Goal: Task Accomplishment & Management: Use online tool/utility

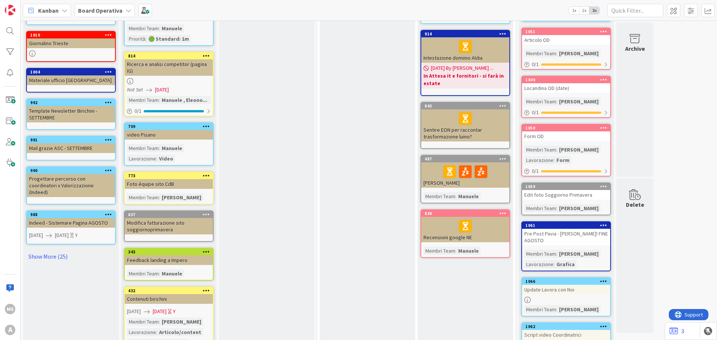
scroll to position [224, 0]
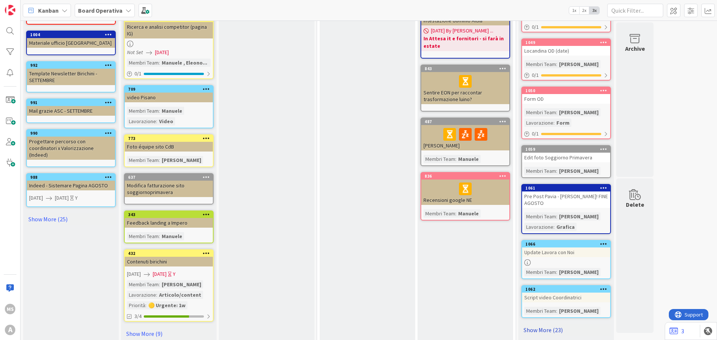
click at [528, 324] on link "Show More (23)" at bounding box center [566, 330] width 90 height 12
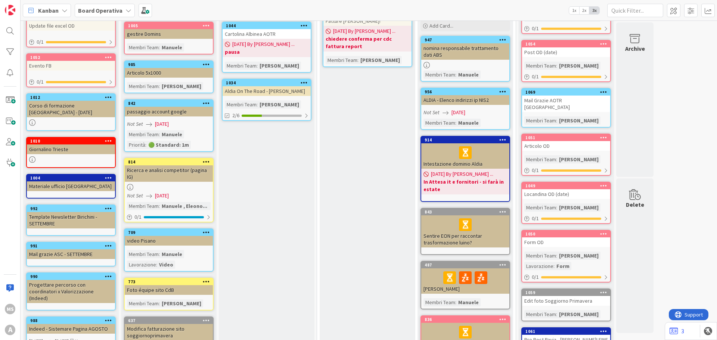
scroll to position [0, 0]
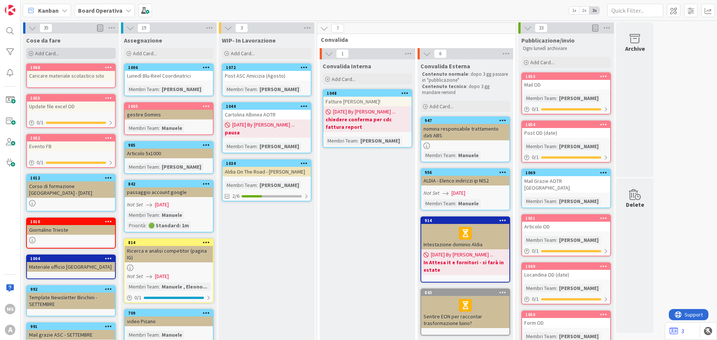
click at [63, 50] on div "Add Card..." at bounding box center [71, 53] width 90 height 11
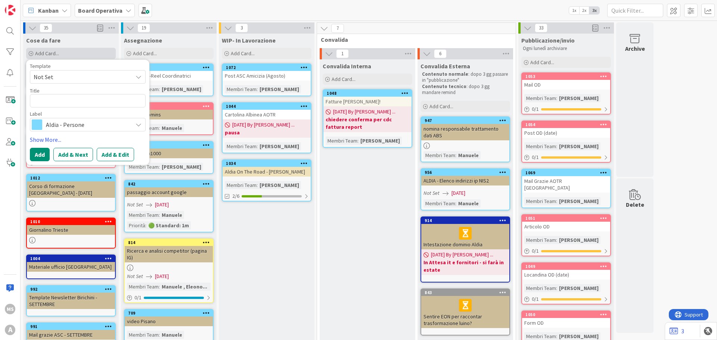
type textarea "x"
type textarea "C"
type textarea "x"
type textarea "Co"
type textarea "x"
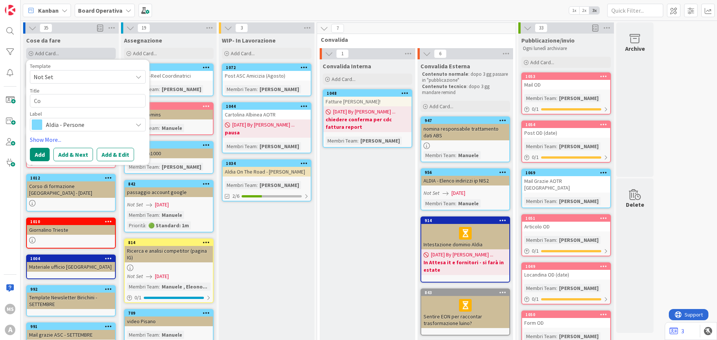
type textarea "Cop"
type textarea "x"
type textarea "Cope"
type textarea "x"
type textarea "Coper"
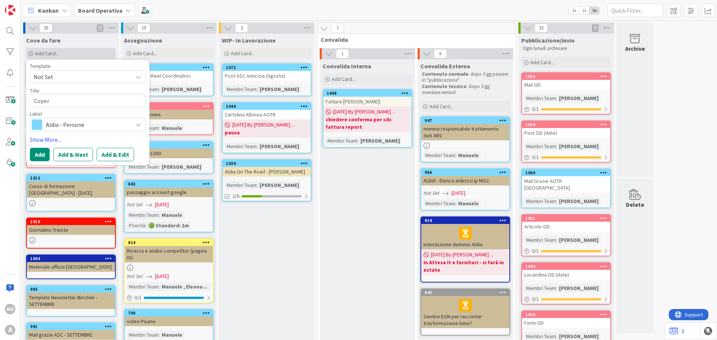
type textarea "x"
type textarea "Copert"
type textarea "x"
type textarea "Coper"
type textarea "x"
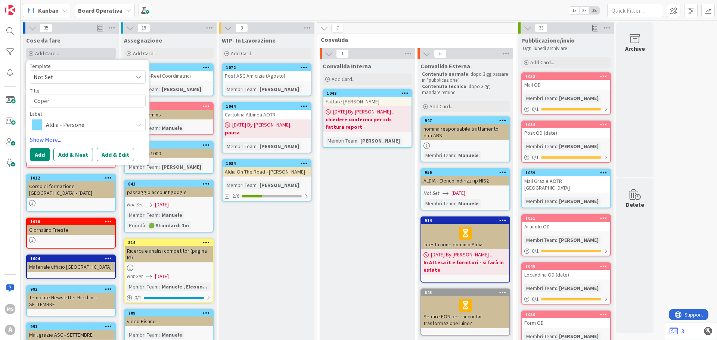
type textarea "Cope"
type textarea "x"
type textarea "Cop"
type textarea "x"
type textarea "Cope"
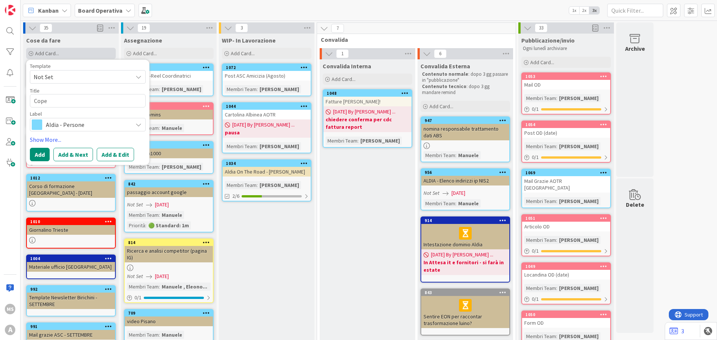
type textarea "x"
type textarea "Coper"
type textarea "x"
type textarea "Copert"
type textarea "x"
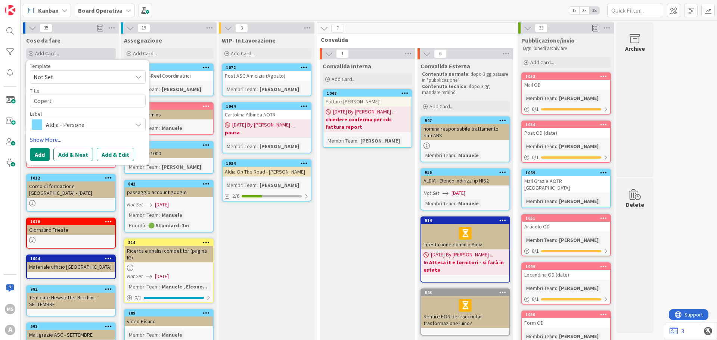
type textarea "Coperti"
type textarea "x"
type textarea "Copertin"
type textarea "x"
type textarea "Copertina"
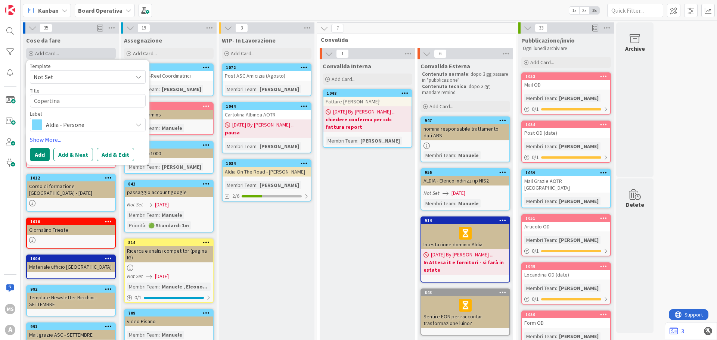
type textarea "x"
type textarea "Copertina"
type textarea "x"
type textarea "Copertina"
type textarea "x"
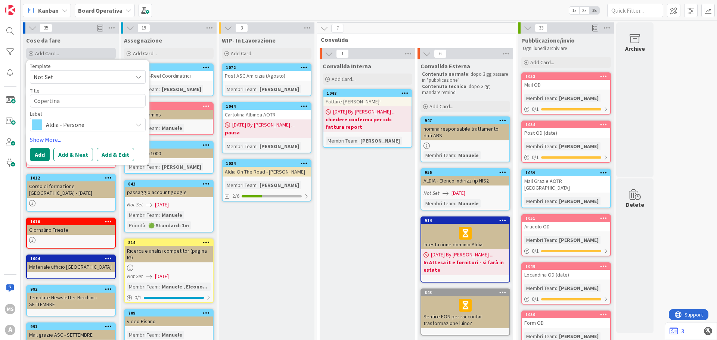
type textarea "Copertina"
type textarea "x"
type textarea "Copertina"
type textarea "x"
type textarea "Copertina"
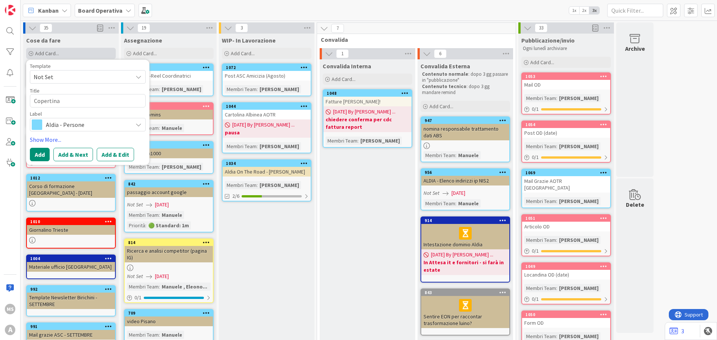
type textarea "x"
type textarea "Copertina"
type textarea "x"
type textarea "Copertina"
type textarea "x"
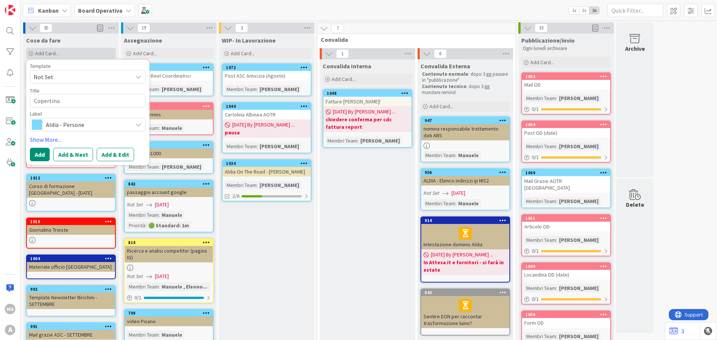
type textarea "Copertina"
type textarea "x"
type textarea "Copertina"
type textarea "x"
type textarea "Copertina"
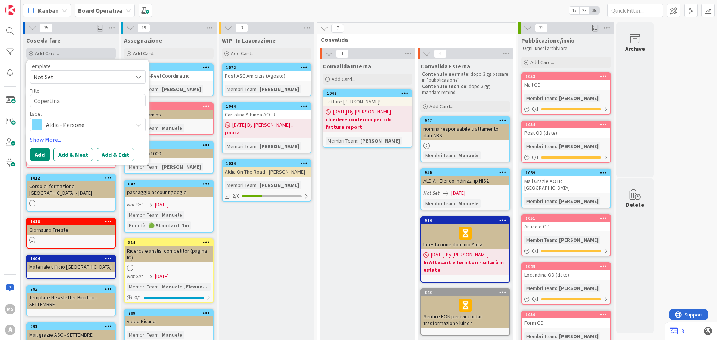
type textarea "x"
type textarea "Copertin"
type textarea "x"
type textarea "Coperti"
type textarea "x"
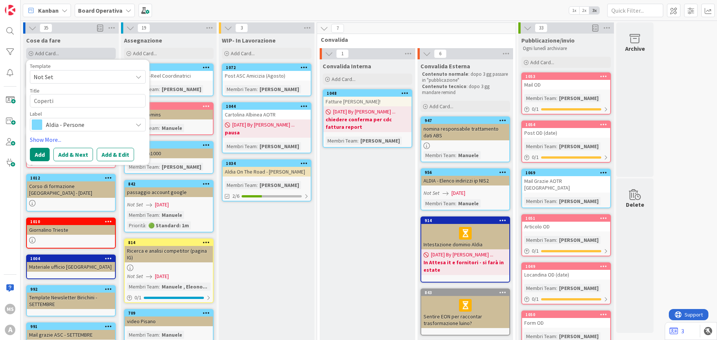
type textarea "Copertin"
type textarea "x"
type textarea "Copertina"
type textarea "x"
type textarea "Copertina"
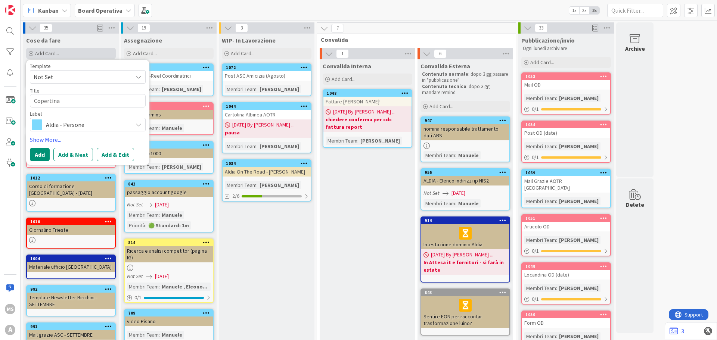
type textarea "x"
type textarea "Copertina"
type textarea "x"
type textarea "Copertina"
type textarea "x"
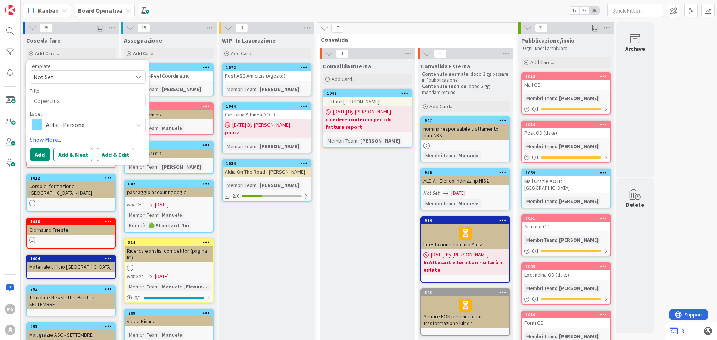
type textarea "Copertina n"
type textarea "x"
type textarea "Copertina ni"
type textarea "x"
type textarea "Copertina nid"
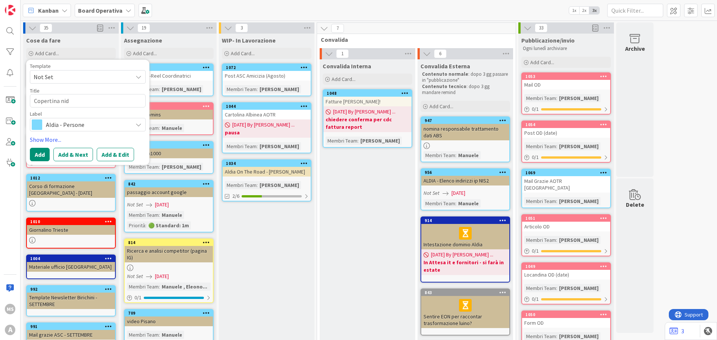
type textarea "x"
type textarea "Copertina nido"
type textarea "x"
type textarea "Copertina nido"
type textarea "x"
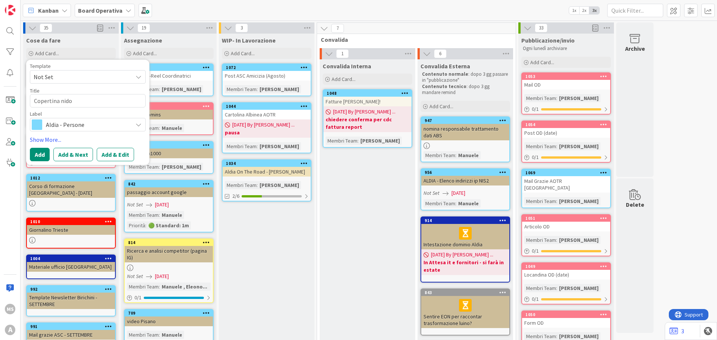
type textarea "Copertina nido v"
type textarea "x"
type textarea "Copertina nido via"
type textarea "x"
type textarea "Copertina nido via"
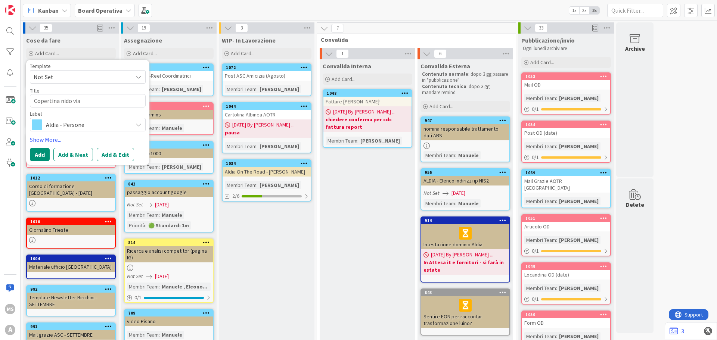
type textarea "x"
type textarea "Copertina nido via r"
type textarea "x"
type textarea "Copertina nido via ro"
type textarea "x"
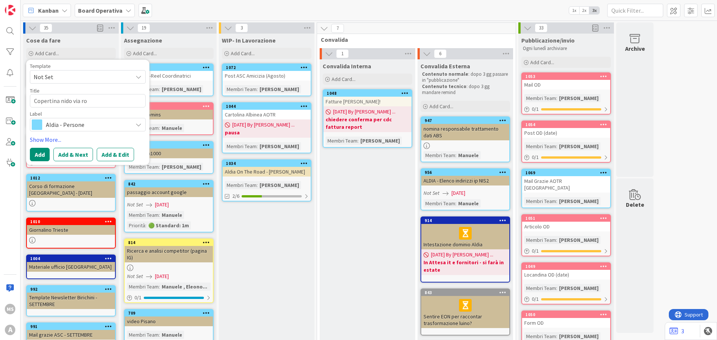
type textarea "Copertina nido via r"
type textarea "x"
type textarea "Copertina nido via"
type textarea "x"
type textarea "Copertina nido via R"
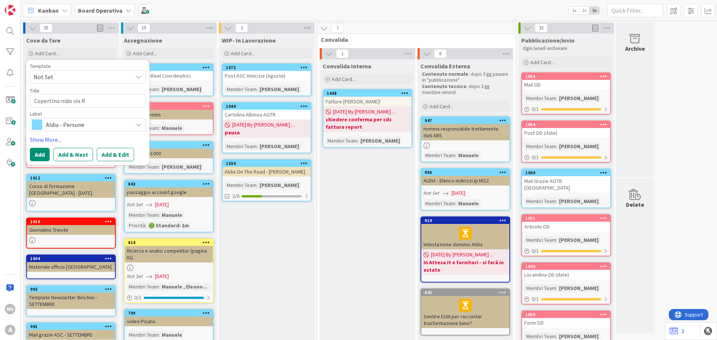
type textarea "x"
type textarea "Copertina nido via Ro"
type textarea "x"
type textarea "Copertina nido via [GEOGRAPHIC_DATA]"
type textarea "x"
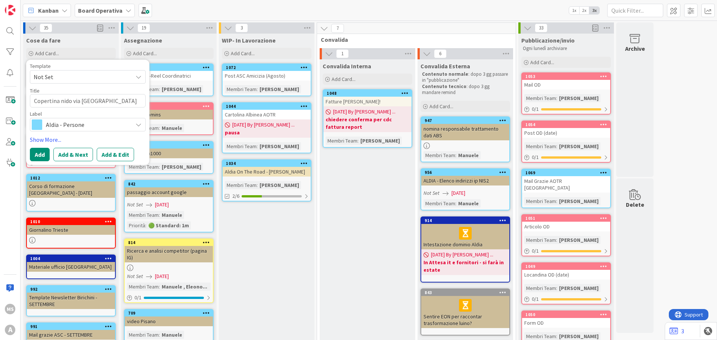
type textarea "Copertina nido via [GEOGRAPHIC_DATA]"
type textarea "x"
type textarea "Copertina nido via [GEOGRAPHIC_DATA] a"
type textarea "x"
type textarea "Copertina nido via [GEOGRAPHIC_DATA]"
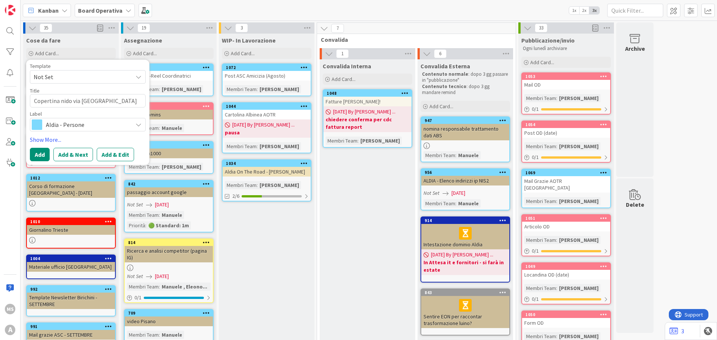
type textarea "x"
type textarea "Copertina nido via [GEOGRAPHIC_DATA]"
type textarea "x"
type textarea "Copertina nido via [GEOGRAPHIC_DATA]"
type textarea "x"
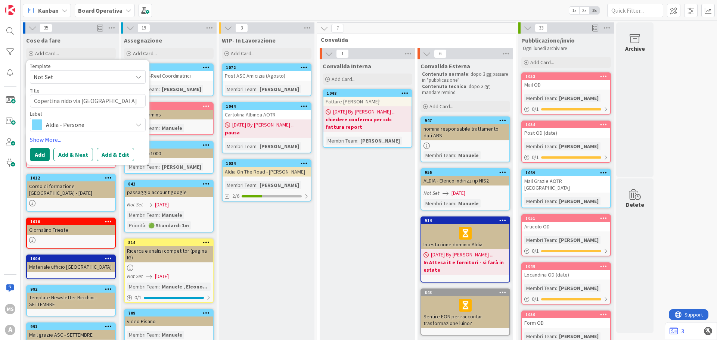
type textarea "Copertina nido via [GEOGRAPHIC_DATA]"
type textarea "x"
type textarea "Copertina nido via [GEOGRAPHIC_DATA]"
click at [114, 133] on div "Template Not Set Title 23 / 128 Copertina nido via [GEOGRAPHIC_DATA] Label Aldi…" at bounding box center [88, 112] width 116 height 98
click at [106, 127] on span "Aldia - Persone" at bounding box center [87, 124] width 83 height 10
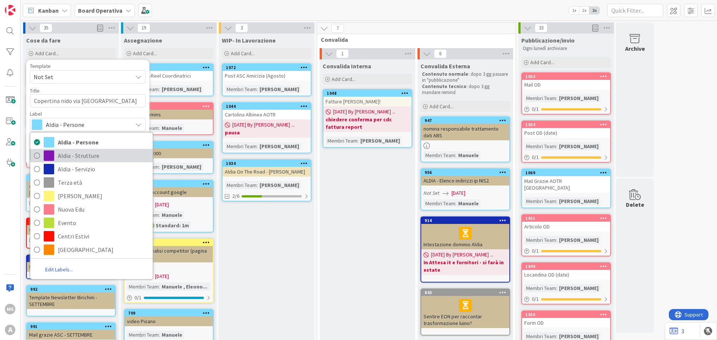
click at [99, 156] on span "Aldia - Strutture" at bounding box center [103, 155] width 91 height 11
type textarea "x"
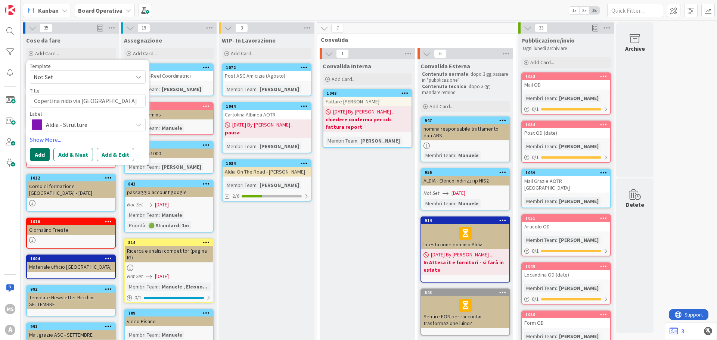
click at [41, 155] on button "Add" at bounding box center [40, 154] width 20 height 13
